Goal: Information Seeking & Learning: Stay updated

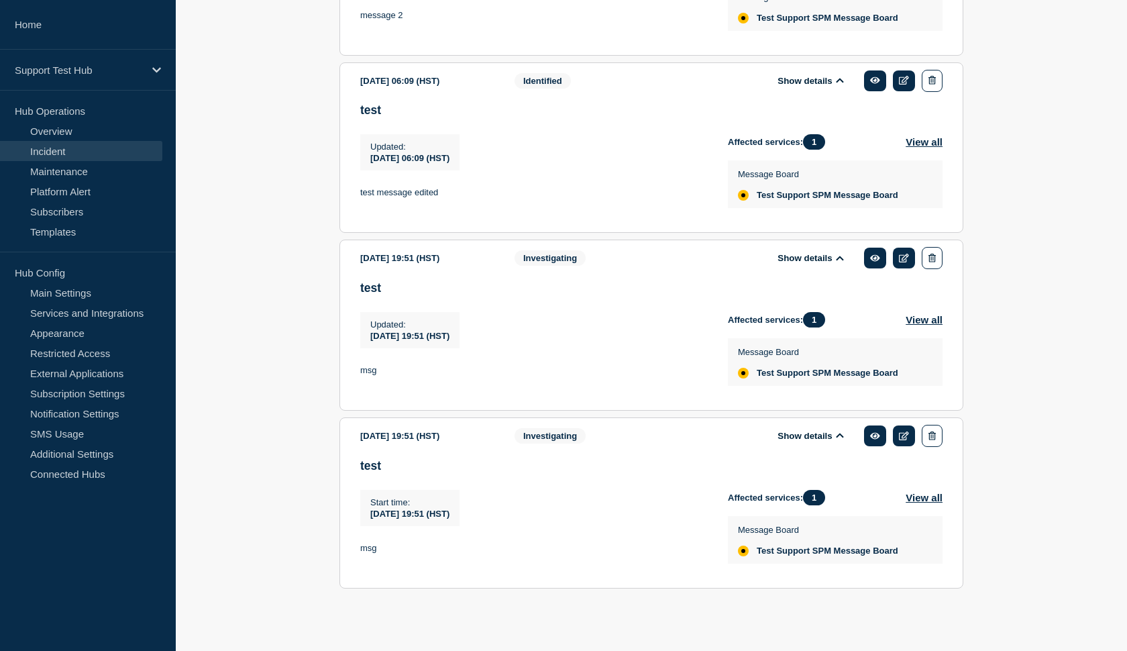
scroll to position [834, 0]
click at [934, 431] on icon "button" at bounding box center [932, 435] width 7 height 9
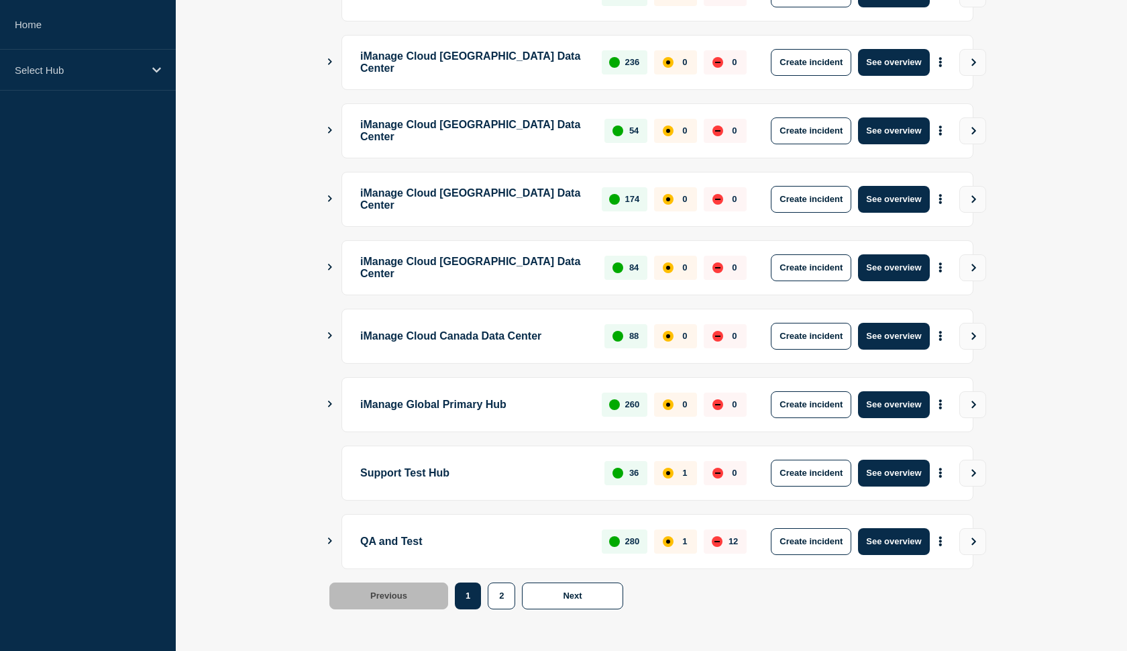
scroll to position [301, 0]
click at [888, 545] on button "See overview" at bounding box center [893, 541] width 71 height 27
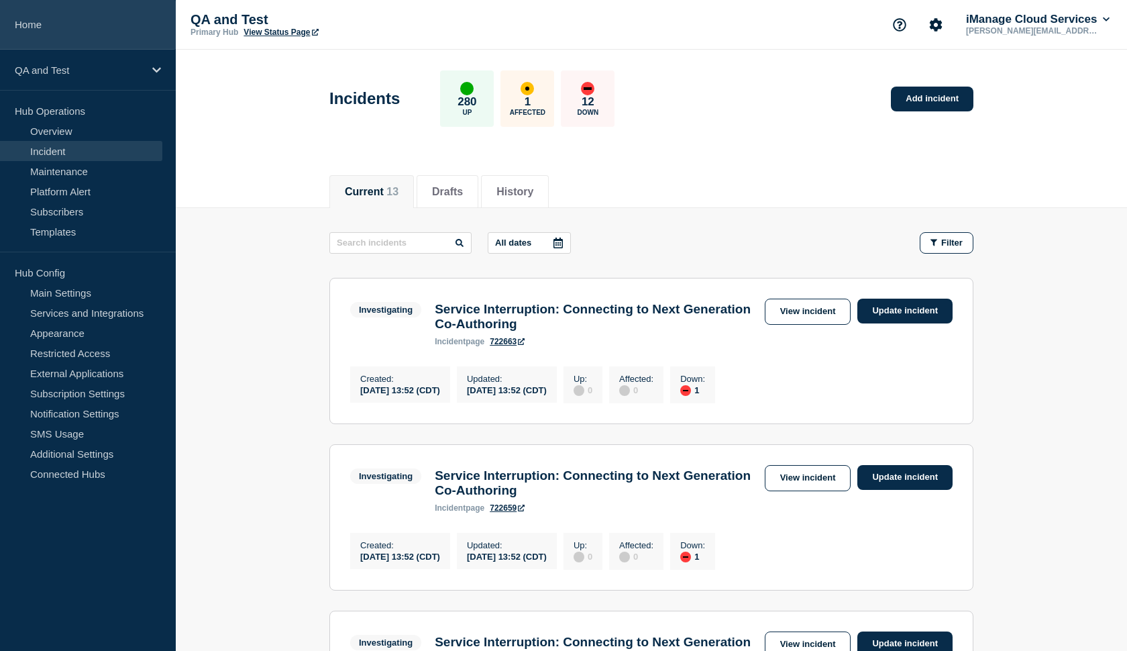
click at [82, 47] on link "Home" at bounding box center [88, 25] width 176 height 50
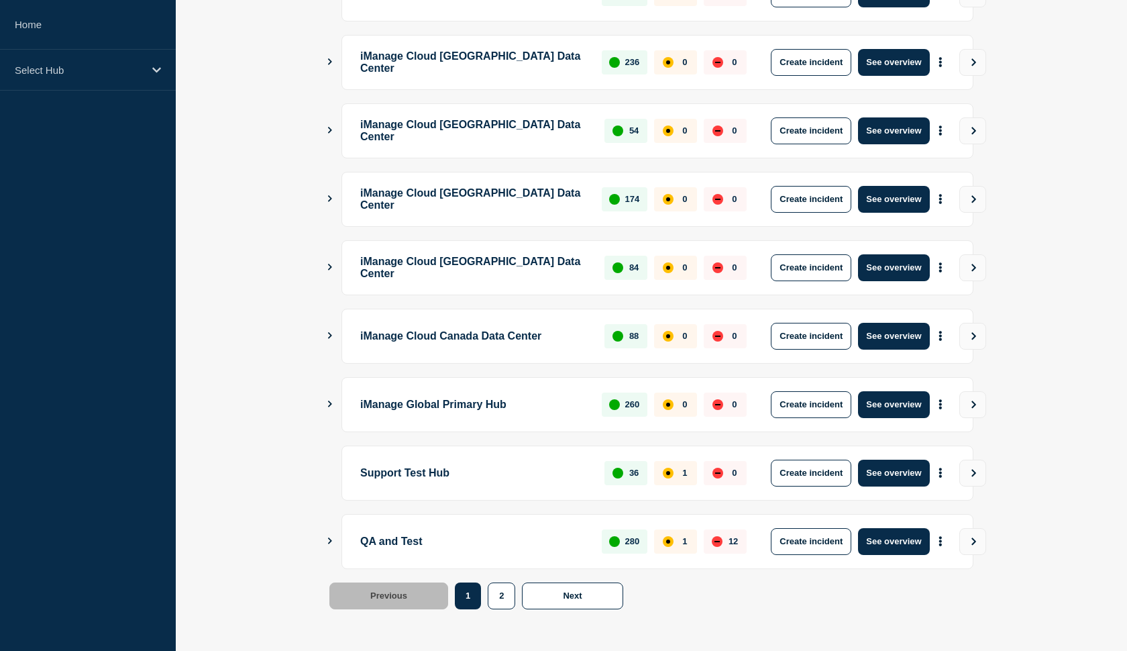
scroll to position [301, 0]
click at [896, 468] on button "See overview" at bounding box center [893, 473] width 71 height 27
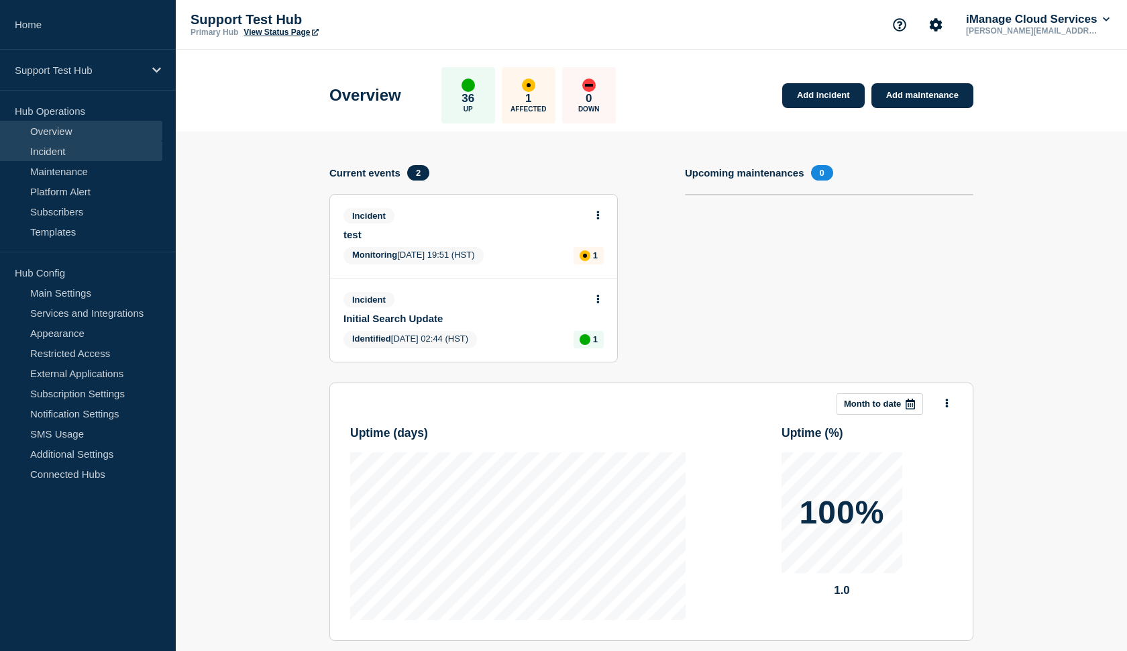
click at [98, 160] on link "Incident" at bounding box center [81, 151] width 162 height 20
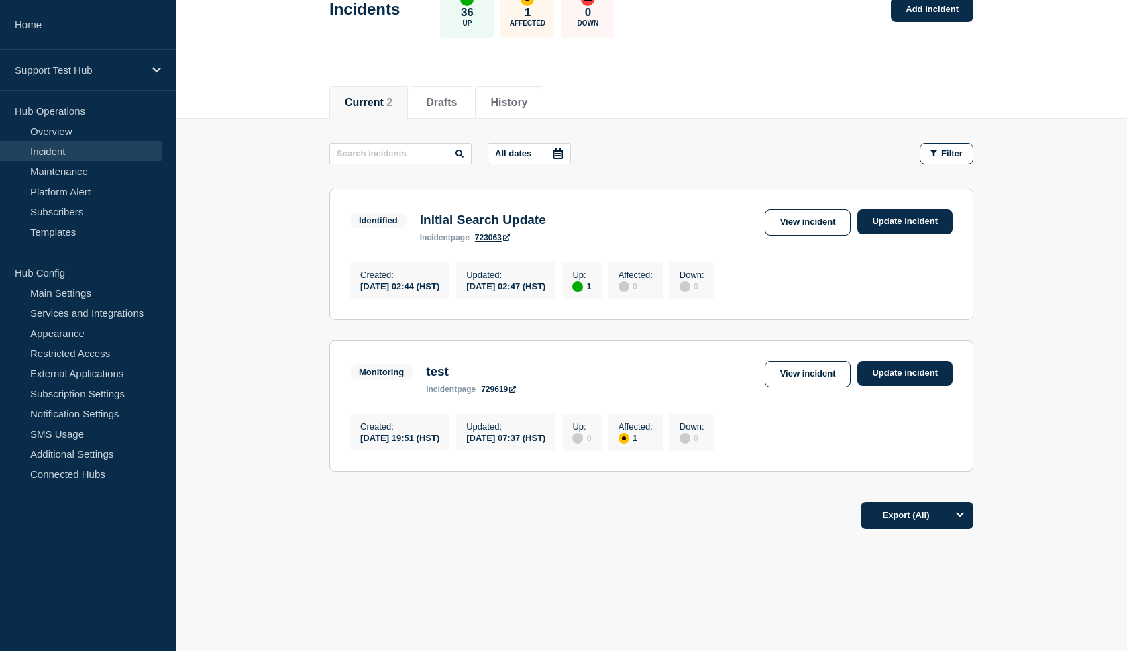
scroll to position [104, 0]
click at [790, 371] on link "View incident" at bounding box center [808, 374] width 87 height 26
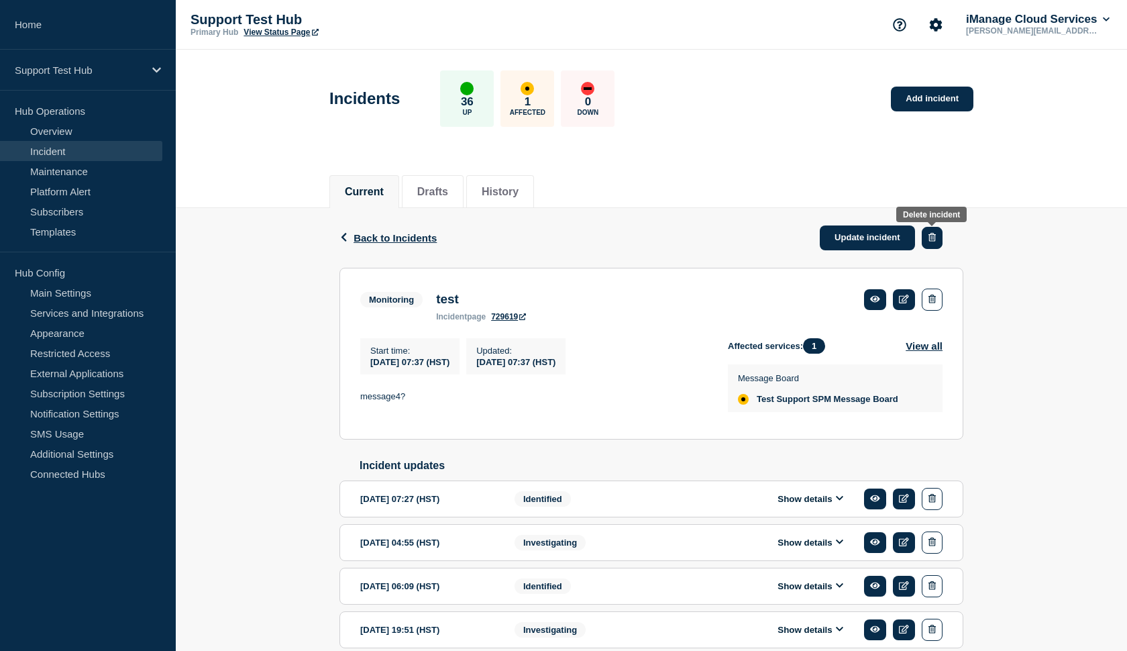
click at [938, 240] on button "button" at bounding box center [932, 238] width 21 height 22
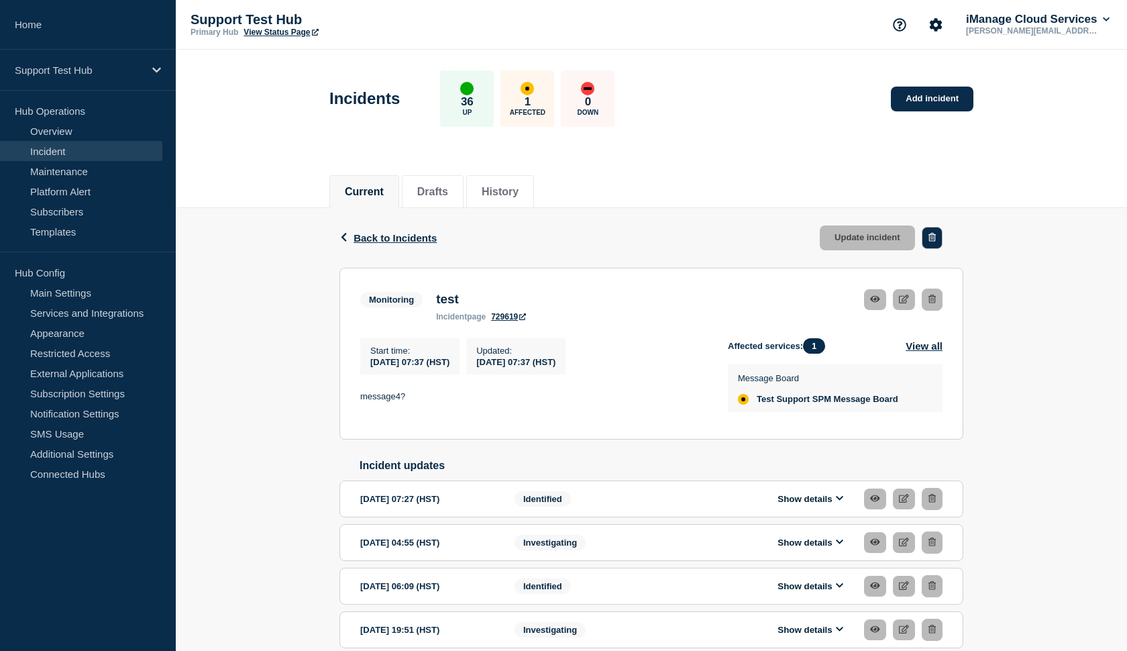
scroll to position [1, 1]
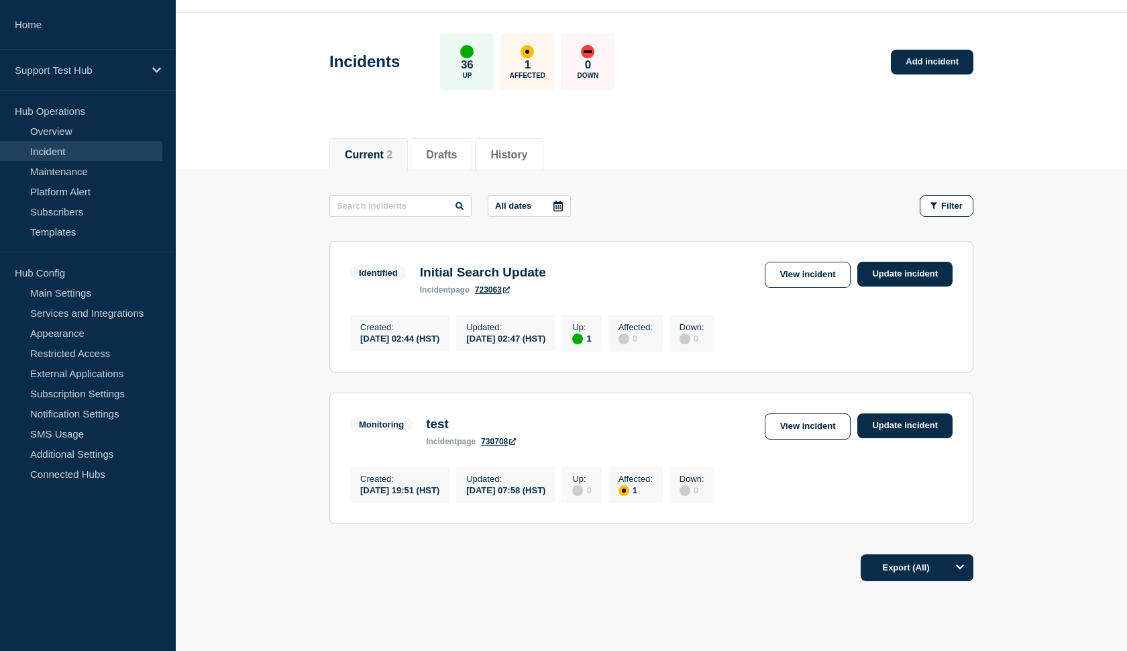
scroll to position [39, 0]
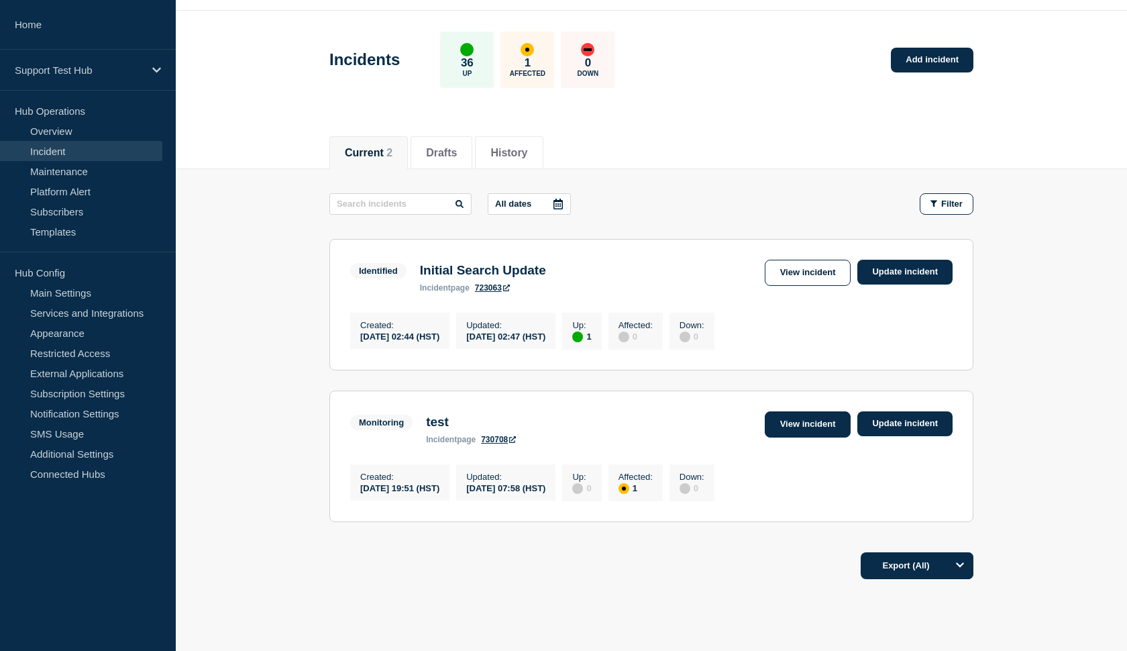
click at [801, 437] on link "View incident" at bounding box center [808, 424] width 87 height 26
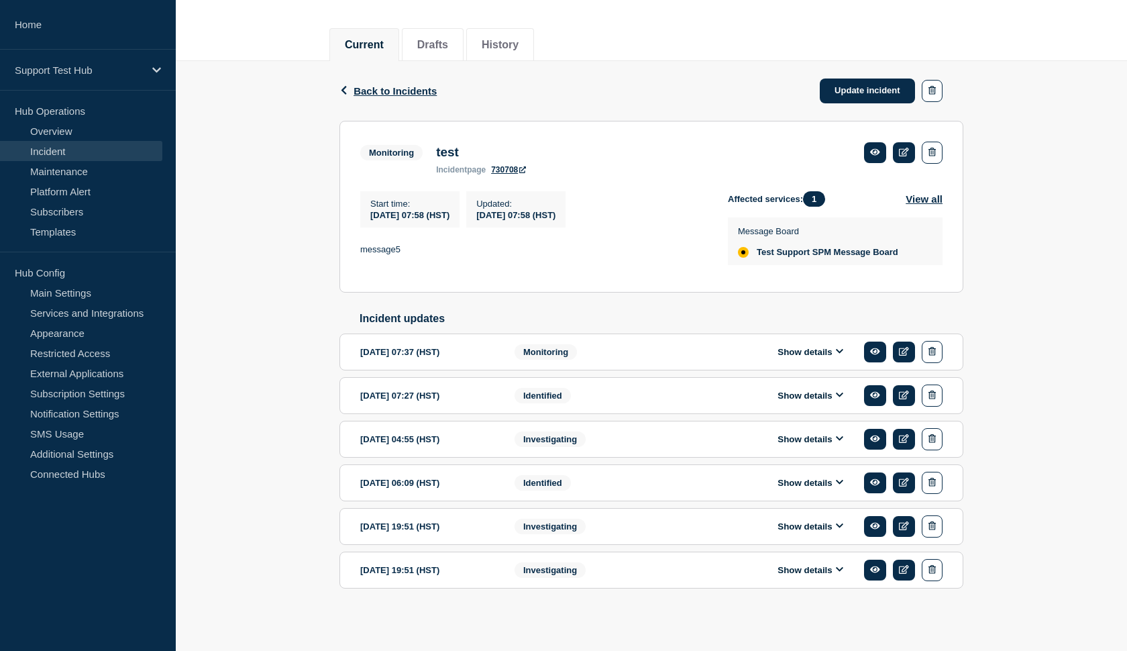
scroll to position [173, 0]
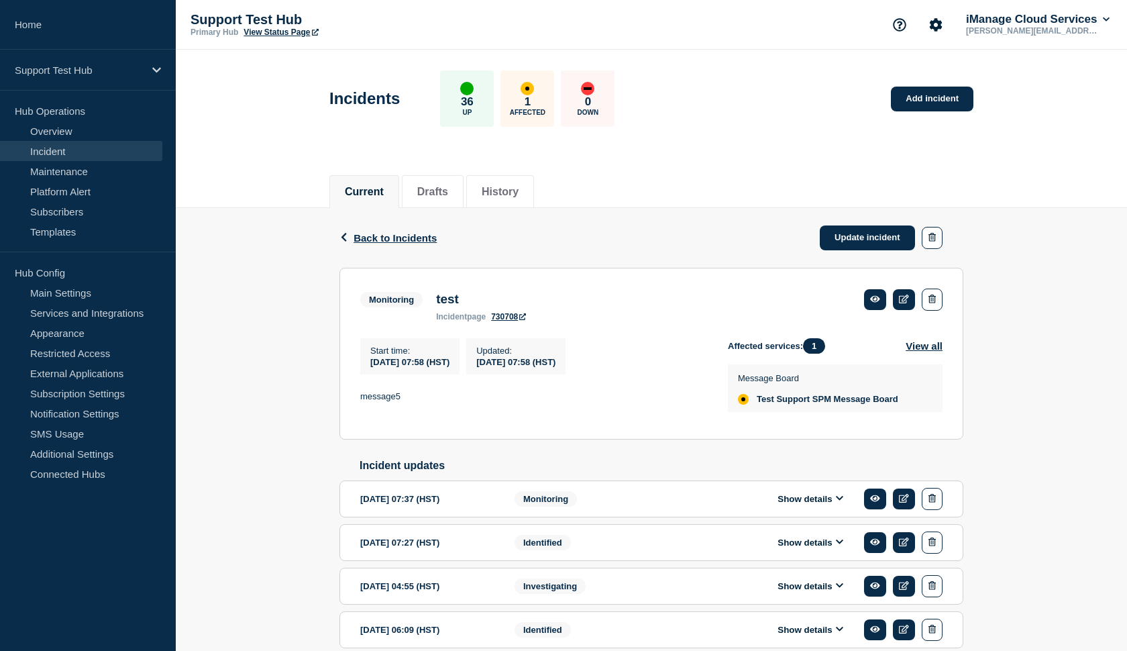
click at [70, 154] on link "Incident" at bounding box center [81, 151] width 162 height 20
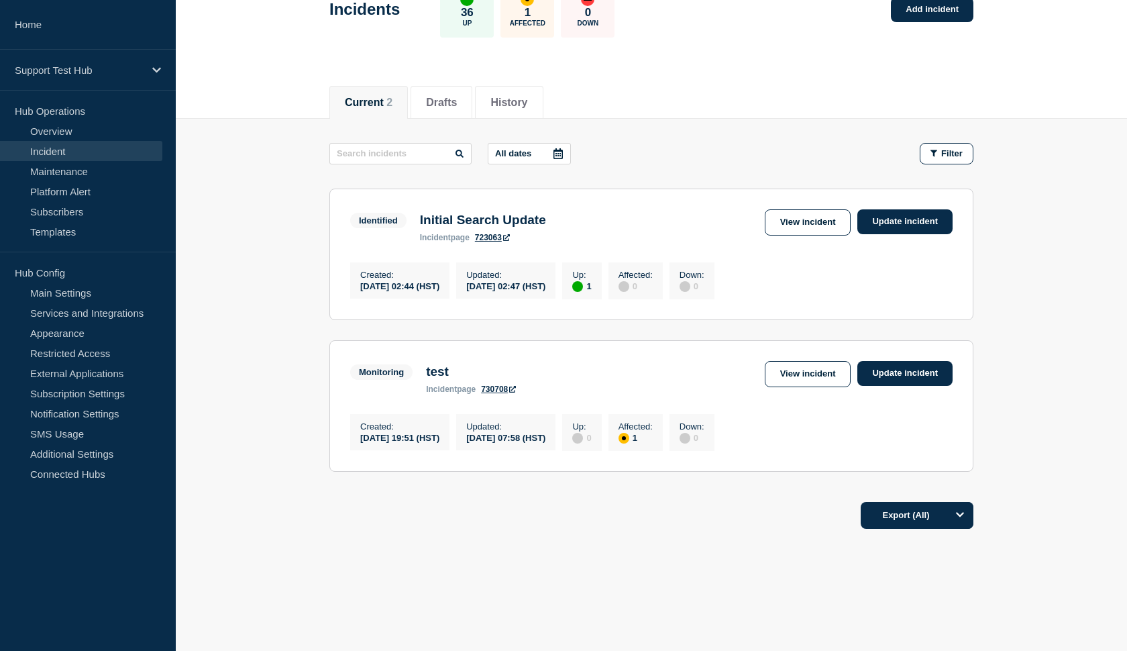
scroll to position [104, 0]
click at [778, 370] on link "View incident" at bounding box center [808, 374] width 87 height 26
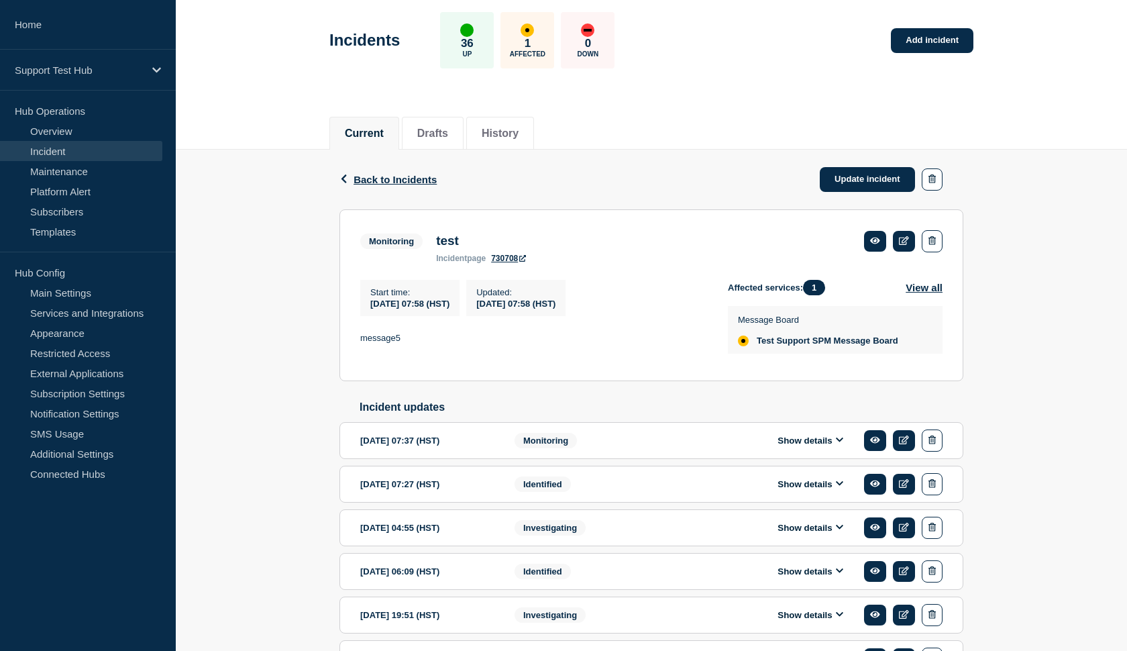
scroll to position [74, 0]
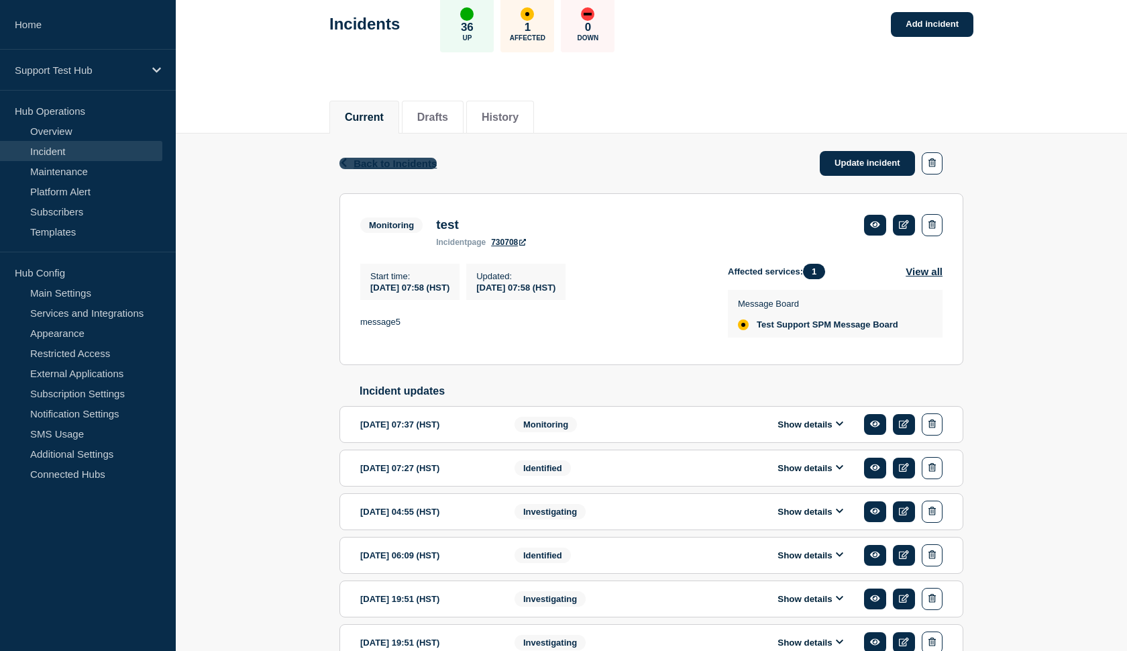
click at [383, 169] on span "Back to Incidents" at bounding box center [395, 163] width 83 height 11
